Goal: Task Accomplishment & Management: Complete application form

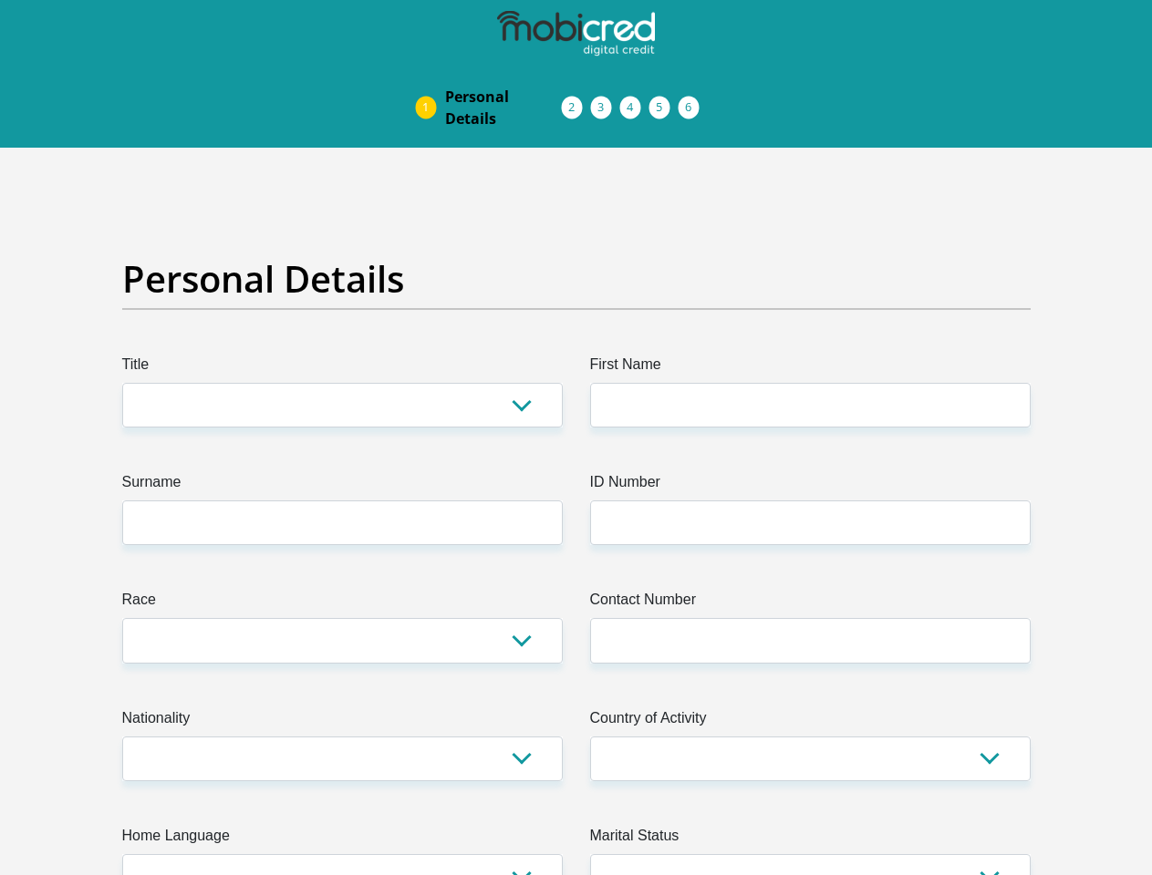
click at [0, 0] on img at bounding box center [0, 0] width 0 height 0
click at [430, 78] on link "Personal Details" at bounding box center [503, 107] width 146 height 58
click at [576, 100] on link "Acceptance of Services" at bounding box center [590, 107] width 29 height 15
click at [0, 0] on span "Documents" at bounding box center [0, 0] width 0 height 0
click at [664, 100] on link "Debicheck Mandate" at bounding box center [649, 107] width 29 height 15
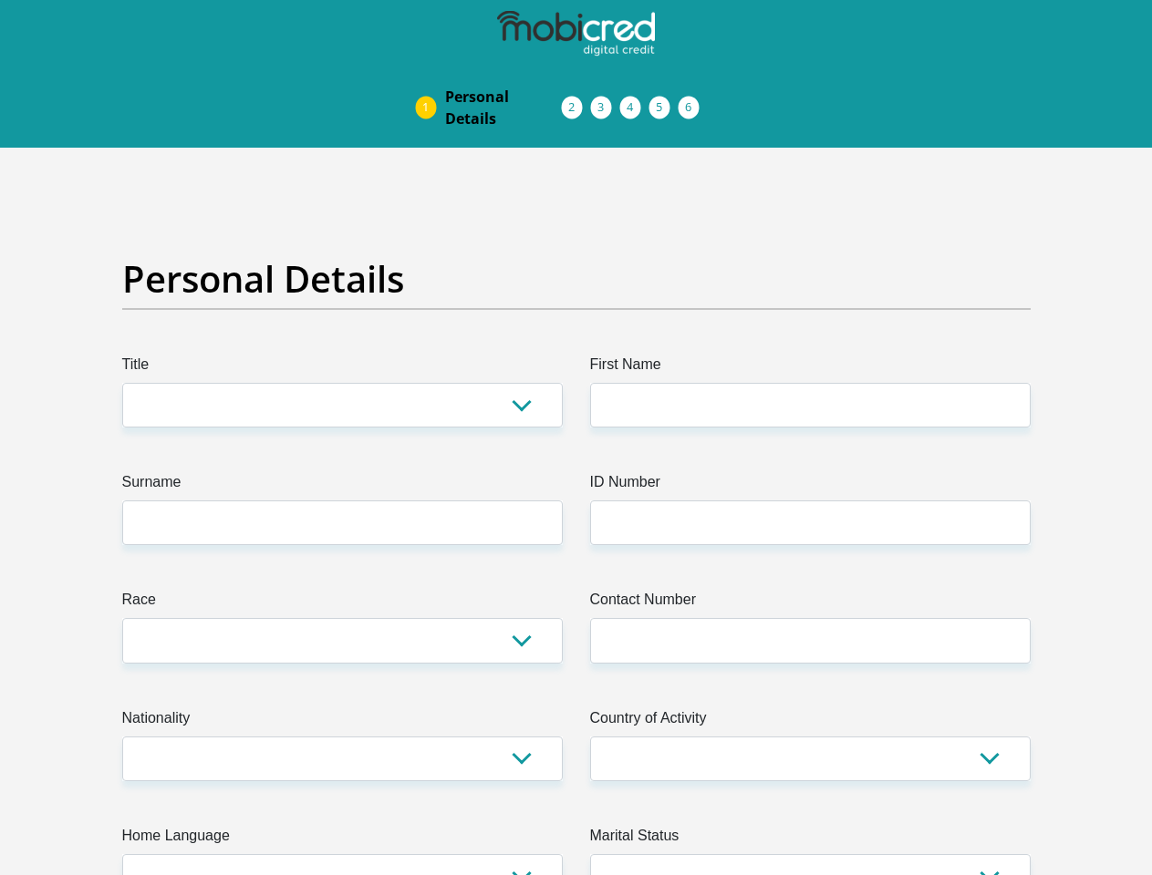
click at [693, 100] on link "Curata Authentication" at bounding box center [678, 107] width 29 height 15
click at [722, 100] on link "Pre Agreement Signoff" at bounding box center [707, 107] width 29 height 15
